Goal: Information Seeking & Learning: Learn about a topic

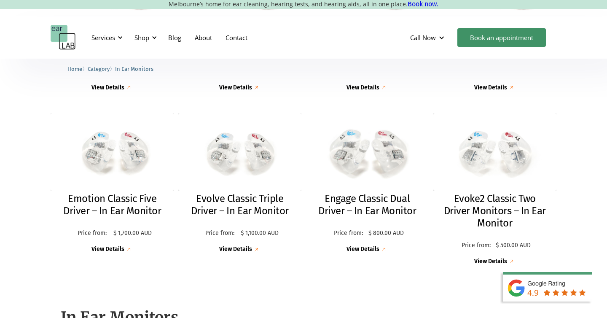
scroll to position [352, 0]
click at [387, 146] on img at bounding box center [367, 152] width 136 height 85
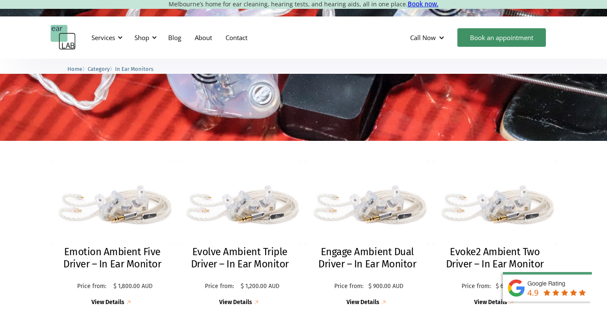
scroll to position [126, 0]
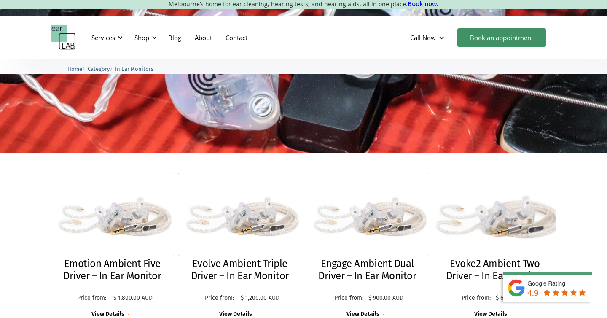
click at [495, 221] on img at bounding box center [495, 214] width 136 height 91
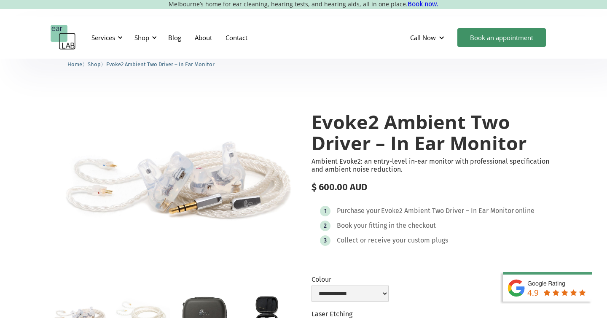
click at [93, 66] on span "Shop" at bounding box center [94, 64] width 13 height 6
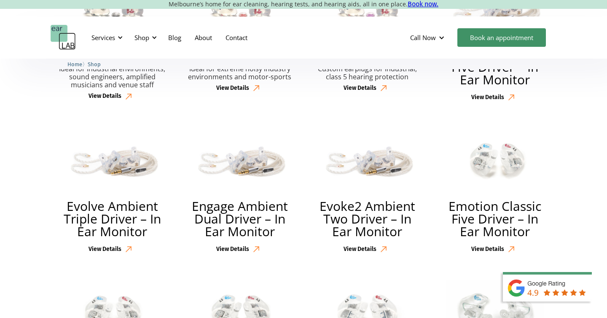
scroll to position [618, 0]
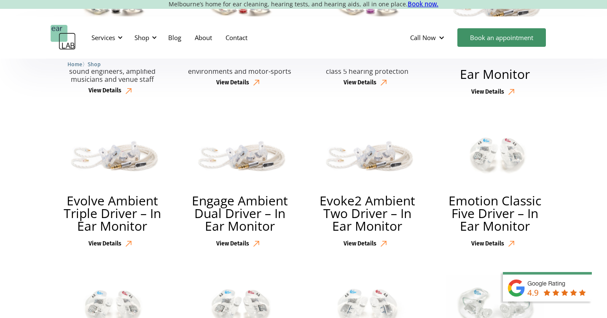
click at [390, 158] on img at bounding box center [367, 154] width 95 height 63
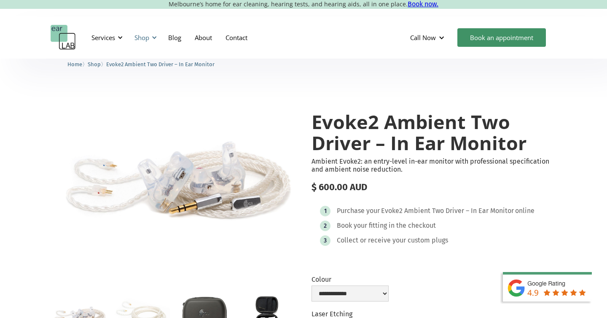
click at [151, 37] on div at bounding box center [154, 38] width 6 height 6
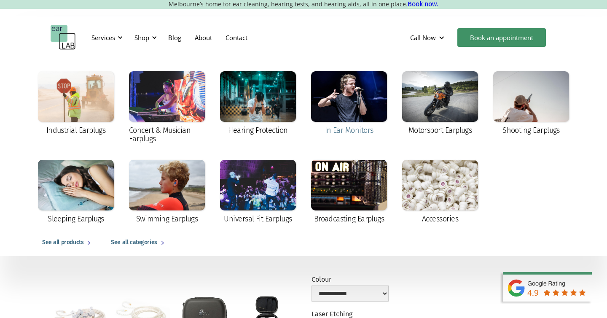
click at [358, 91] on div at bounding box center [349, 96] width 76 height 51
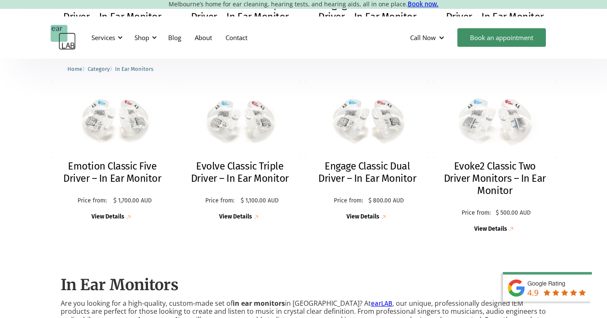
scroll to position [386, 0]
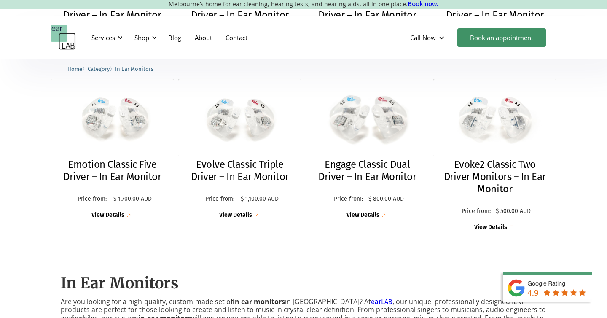
click at [362, 114] on img at bounding box center [367, 117] width 136 height 85
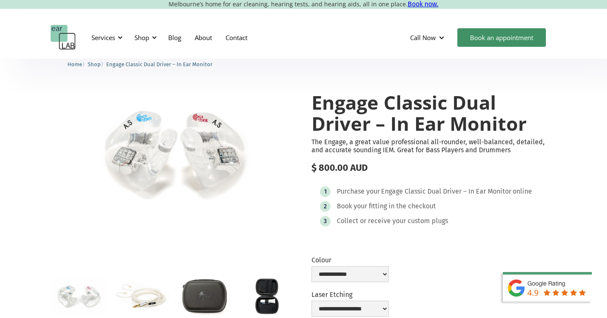
scroll to position [21, 0]
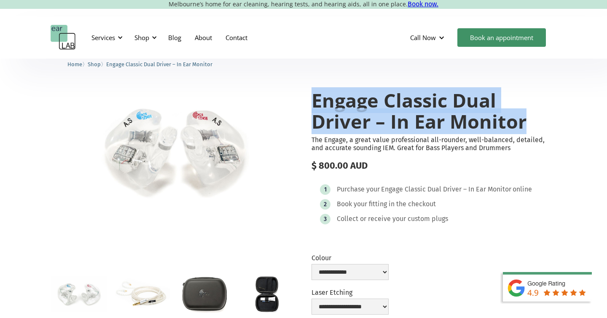
drag, startPoint x: 531, startPoint y: 123, endPoint x: 312, endPoint y: 105, distance: 219.8
click at [312, 105] on h1 "Engage Classic Dual Driver – In Ear Monitor" at bounding box center [433, 111] width 245 height 42
copy h1 "Engage Classic Dual Driver – In Ear Monitor"
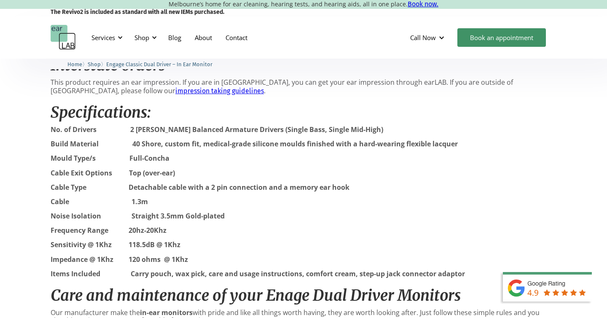
scroll to position [683, 0]
